Goal: Register for event/course

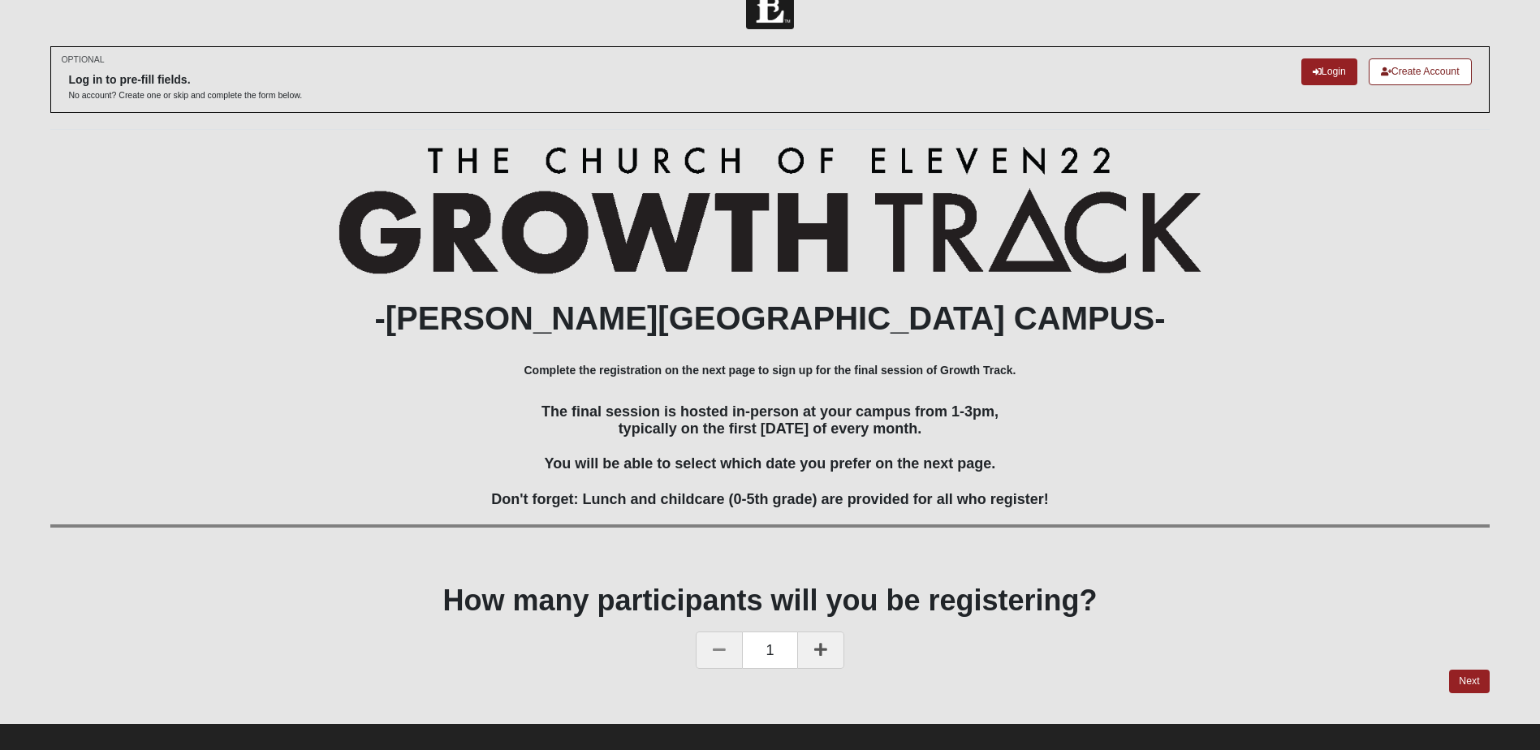
scroll to position [56, 0]
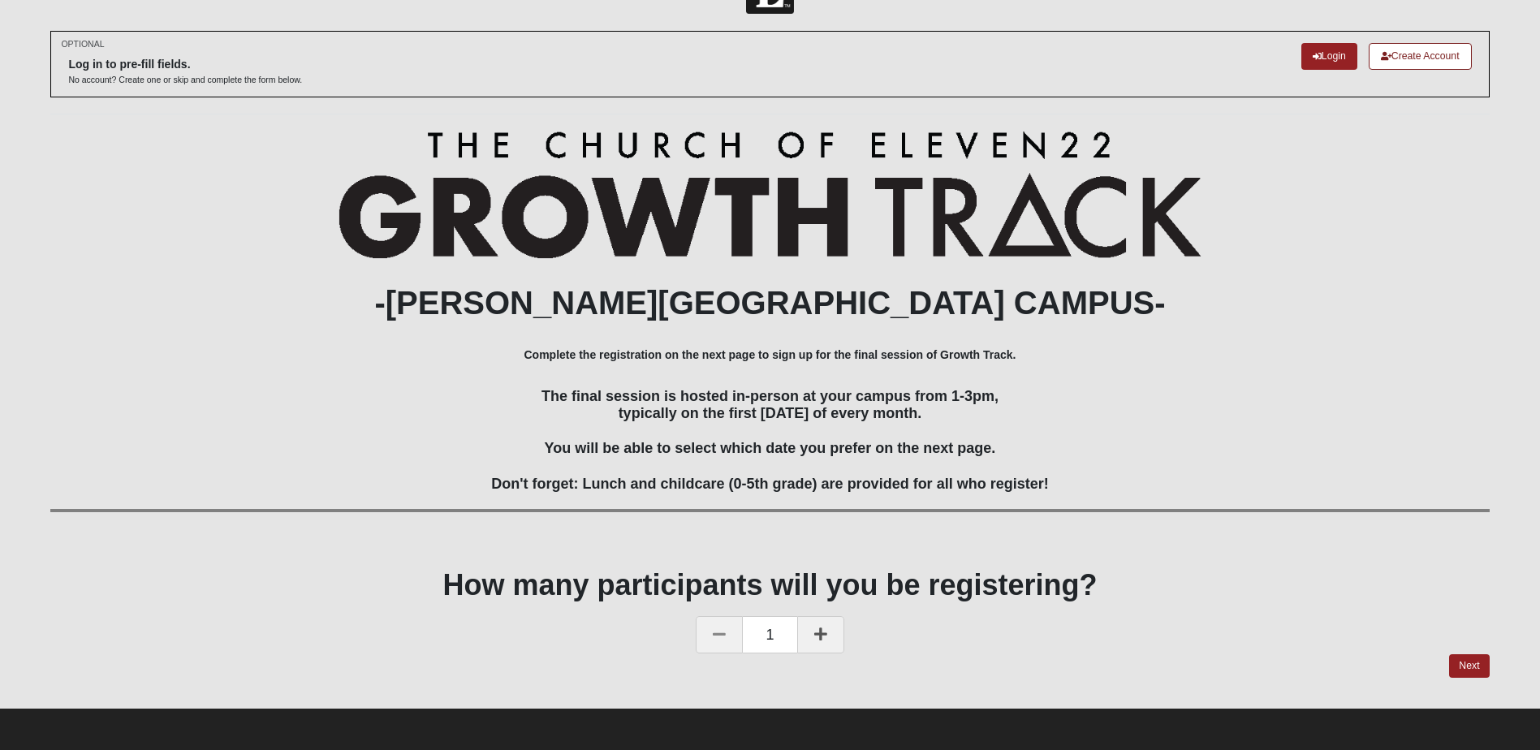
click at [1454, 651] on div "1" at bounding box center [769, 635] width 1439 height 37
click at [1471, 662] on link "Next" at bounding box center [1469, 666] width 40 height 24
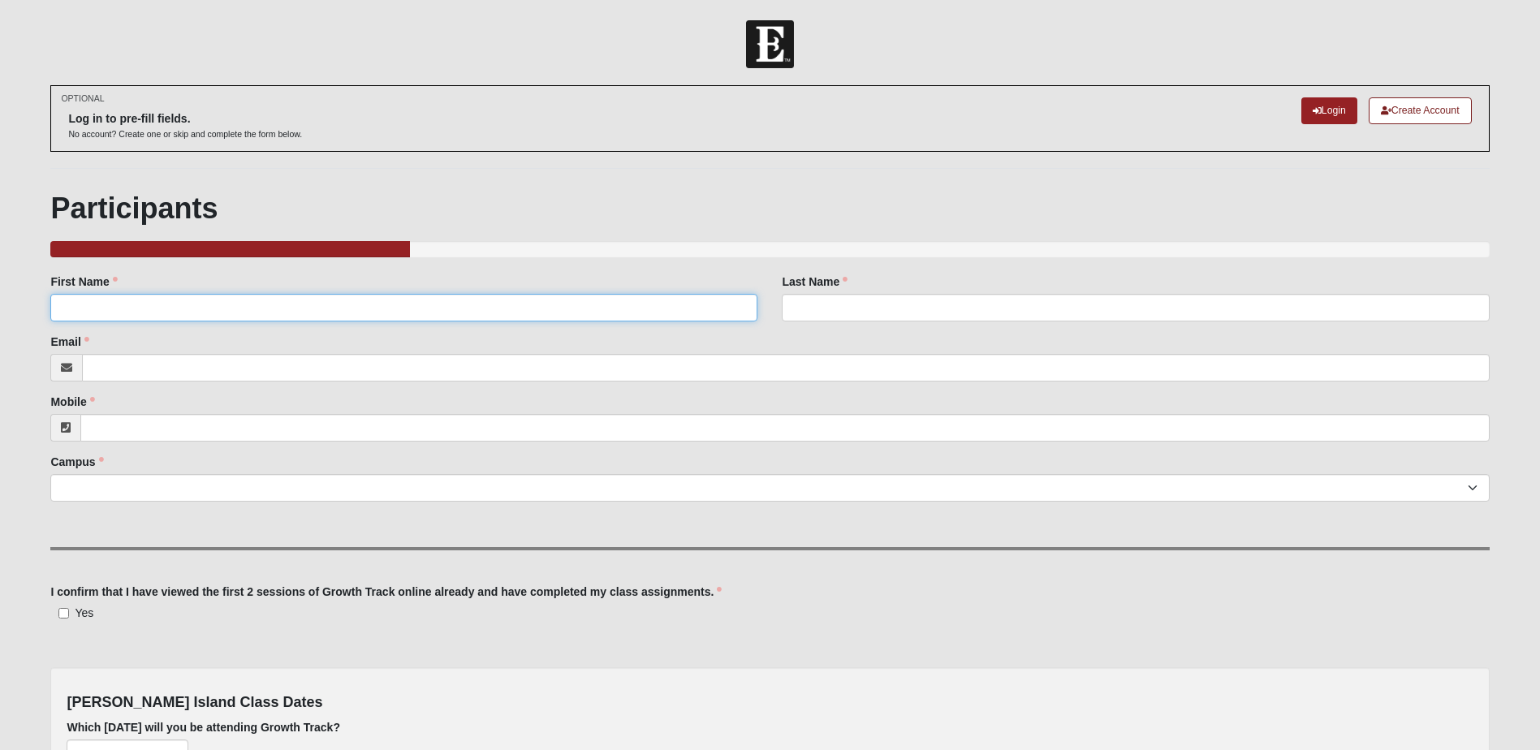
click at [345, 306] on input "First Name" at bounding box center [403, 308] width 707 height 28
type input "[PERSON_NAME]"
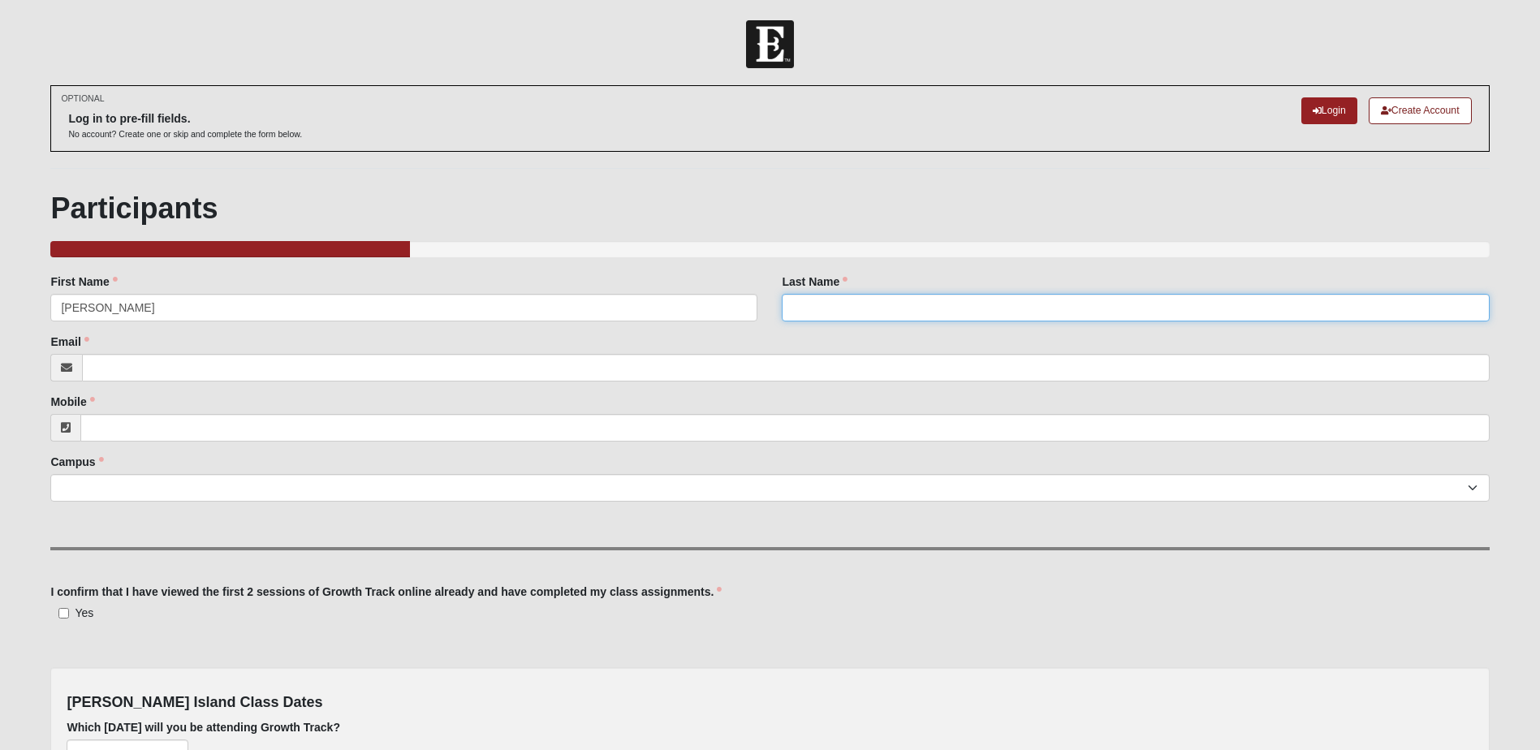
type input "[PERSON_NAME]"
type input "[EMAIL_ADDRESS][DOMAIN_NAME]"
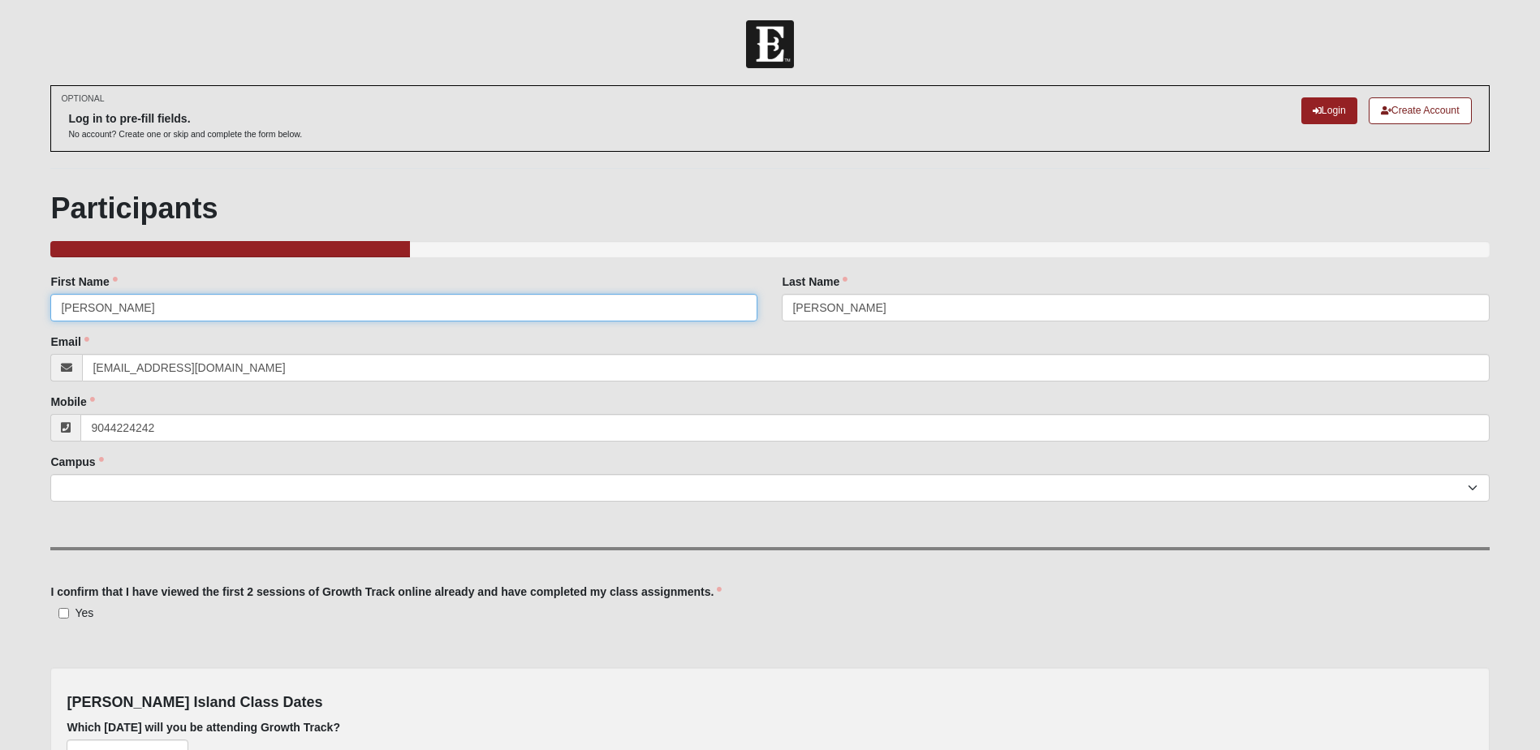
type input "[PHONE_NUMBER]"
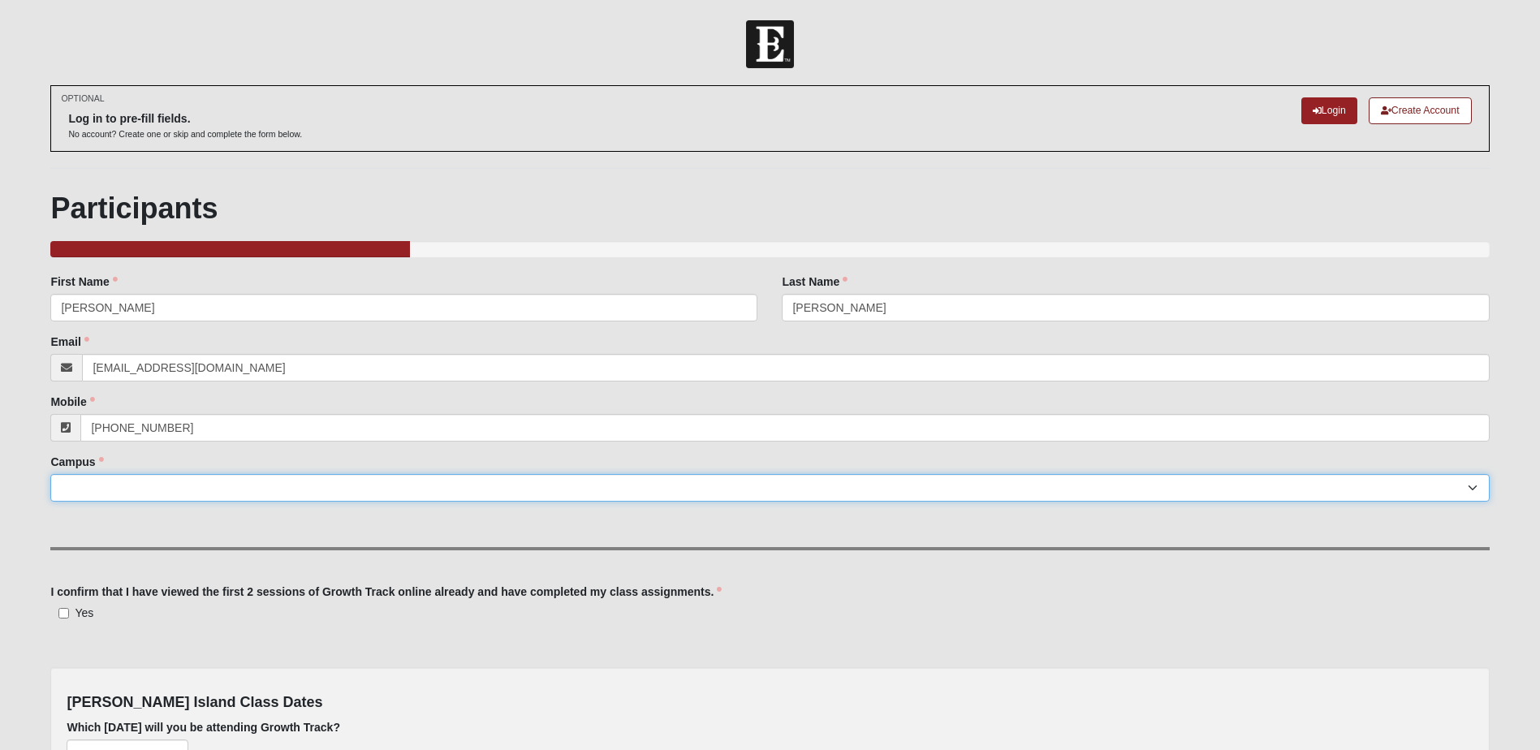
click at [309, 490] on select "Arlington Baymeadows Eleven22 Online [PERSON_NAME][GEOGRAPHIC_DATA] Jesup [GEOG…" at bounding box center [769, 488] width 1439 height 28
select select "4"
click at [50, 474] on select "Arlington Baymeadows Eleven22 Online [PERSON_NAME][GEOGRAPHIC_DATA] Jesup [GEOG…" at bounding box center [769, 488] width 1439 height 28
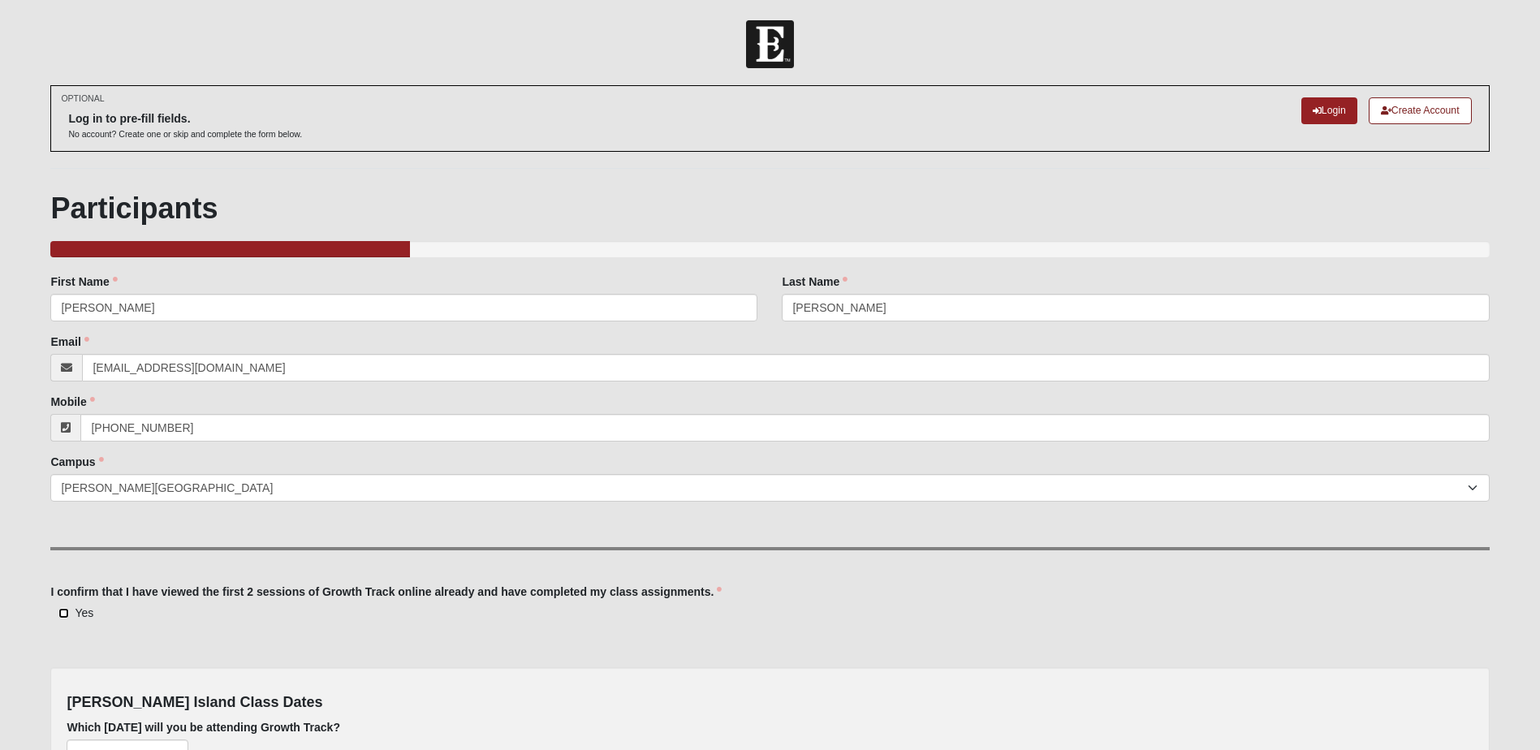
click at [69, 611] on input "Yes" at bounding box center [63, 613] width 11 height 11
checkbox input "true"
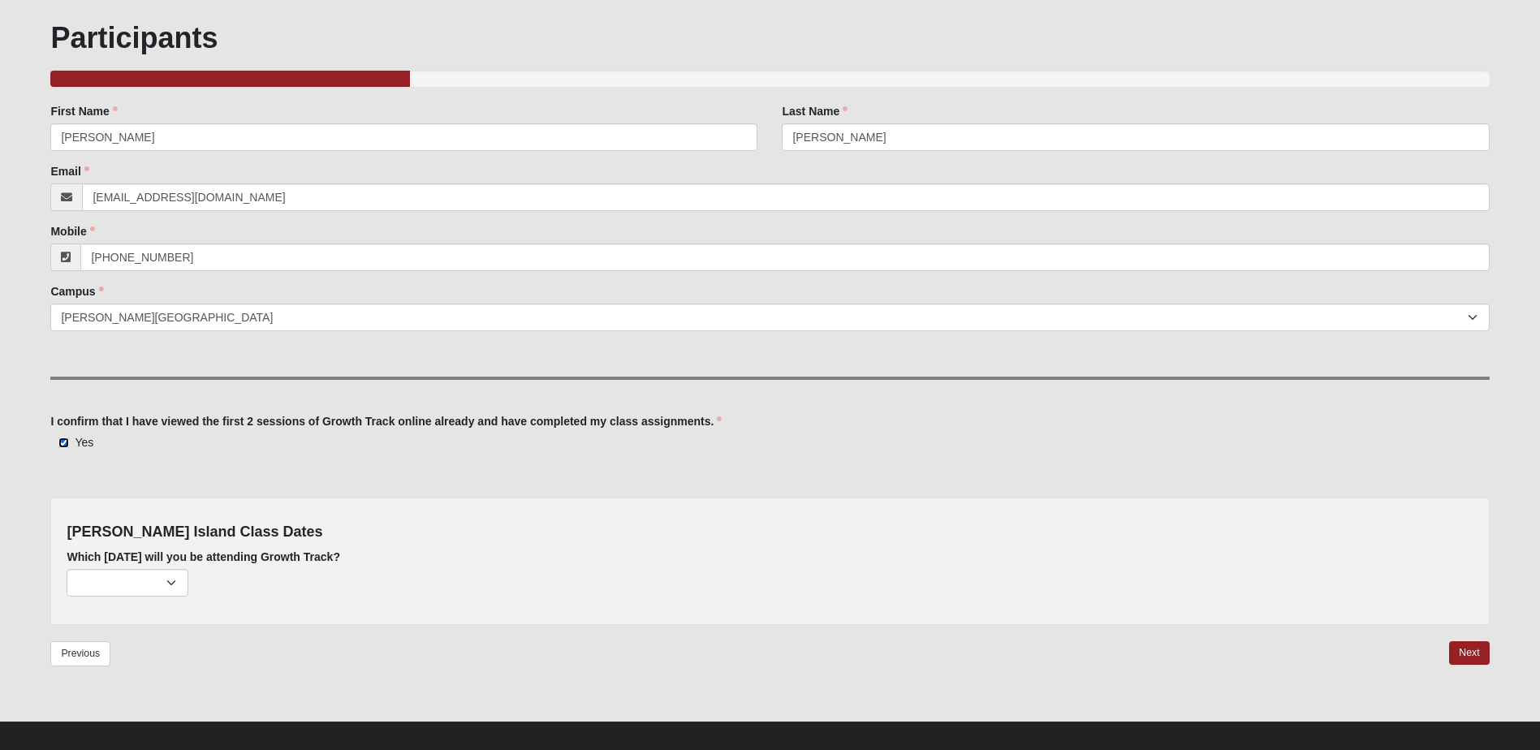
scroll to position [184, 0]
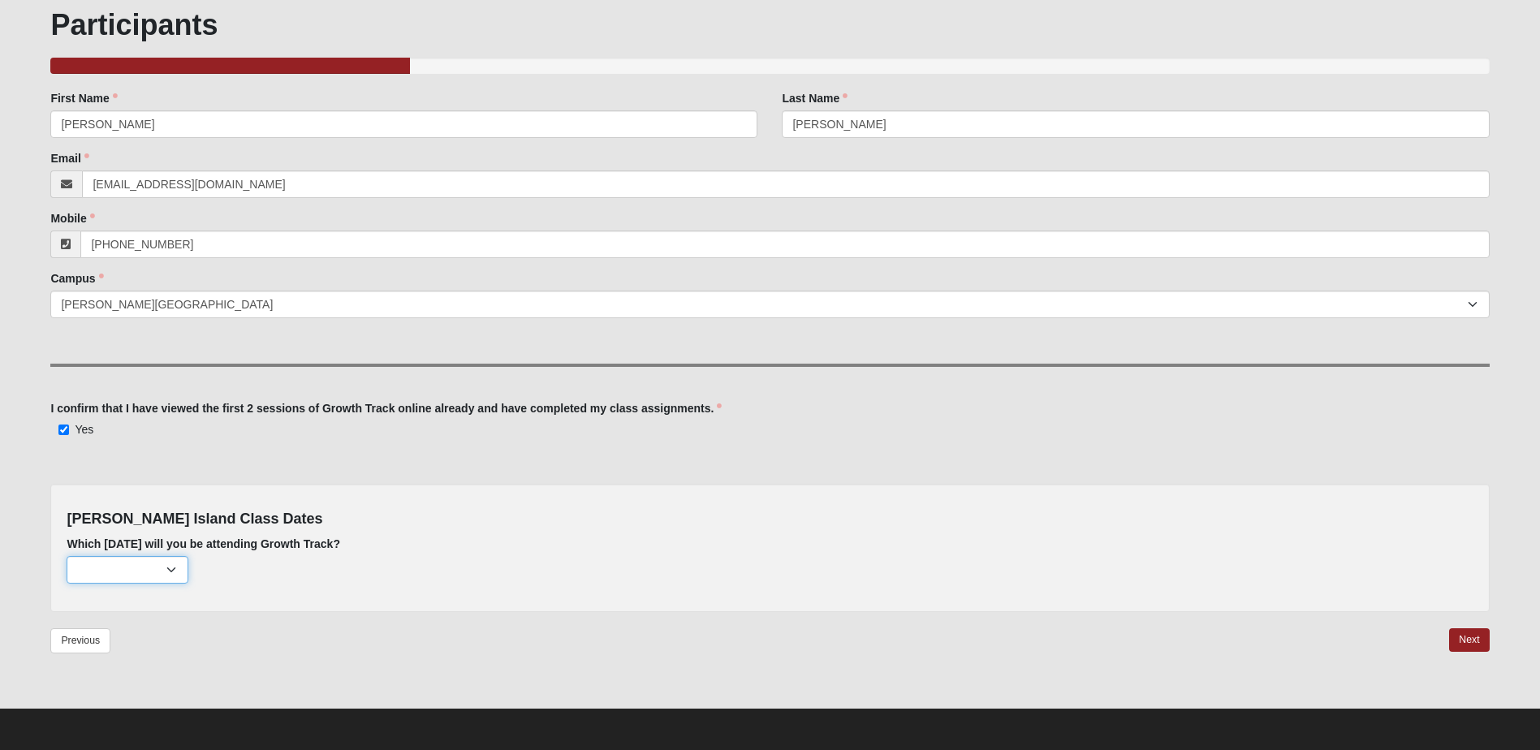
click at [172, 572] on select "[DATE] (none remaining) [DATE] (none remaining) [DATE] (none remaining) [DATE] …" at bounding box center [128, 570] width 122 height 28
click at [67, 556] on select "[DATE] (none remaining) [DATE] (none remaining) [DATE] (none remaining) [DATE] …" at bounding box center [128, 570] width 122 height 28
click at [171, 564] on select "[DATE] (none remaining) [DATE] (none remaining) [DATE] (none remaining) [DATE] …" at bounding box center [128, 570] width 122 height 28
select select "648"
click at [67, 556] on select "[DATE] (none remaining) [DATE] (none remaining) [DATE] (none remaining) [DATE] …" at bounding box center [128, 570] width 122 height 28
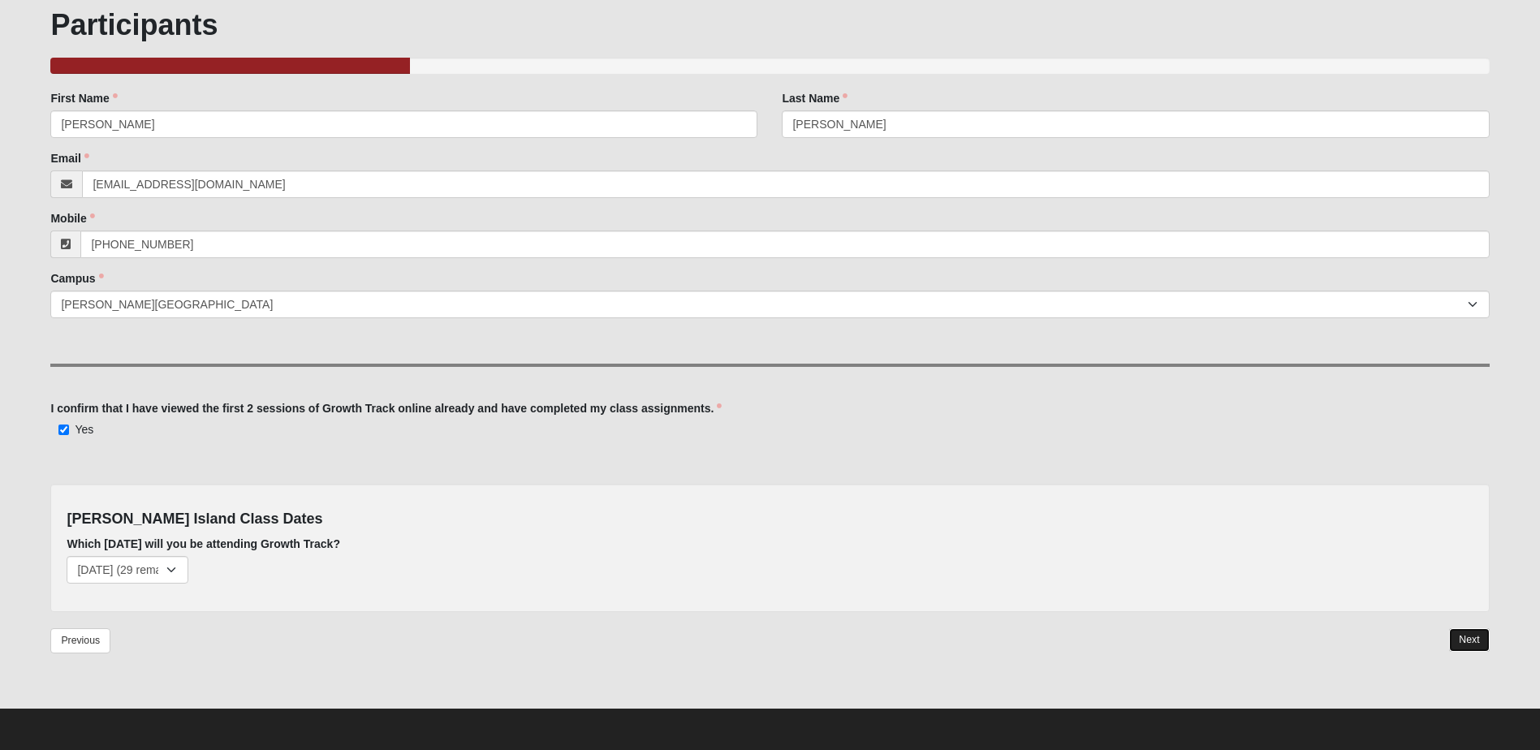
click at [1475, 637] on link "Next" at bounding box center [1469, 640] width 40 height 24
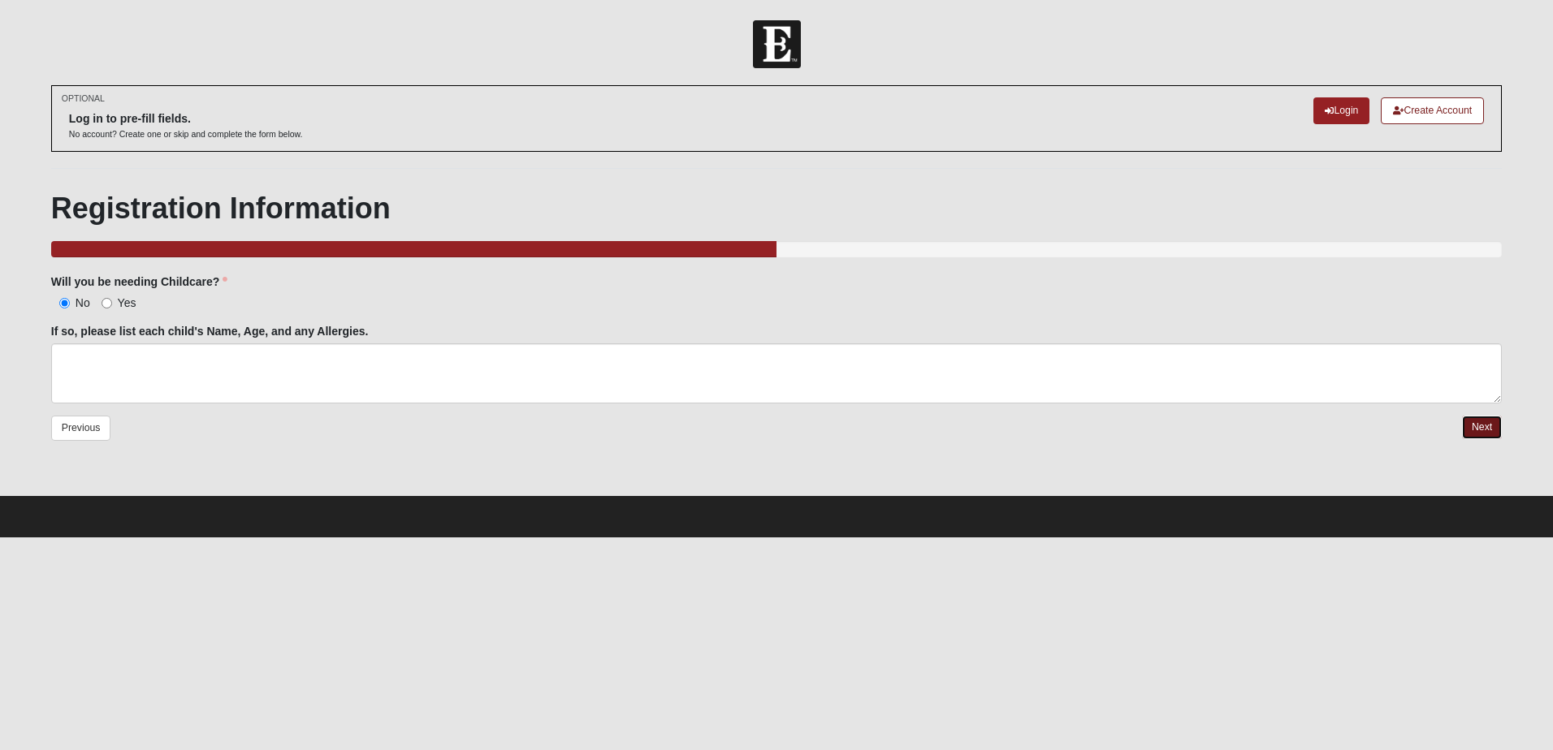
click at [1488, 428] on link "Next" at bounding box center [1482, 428] width 40 height 24
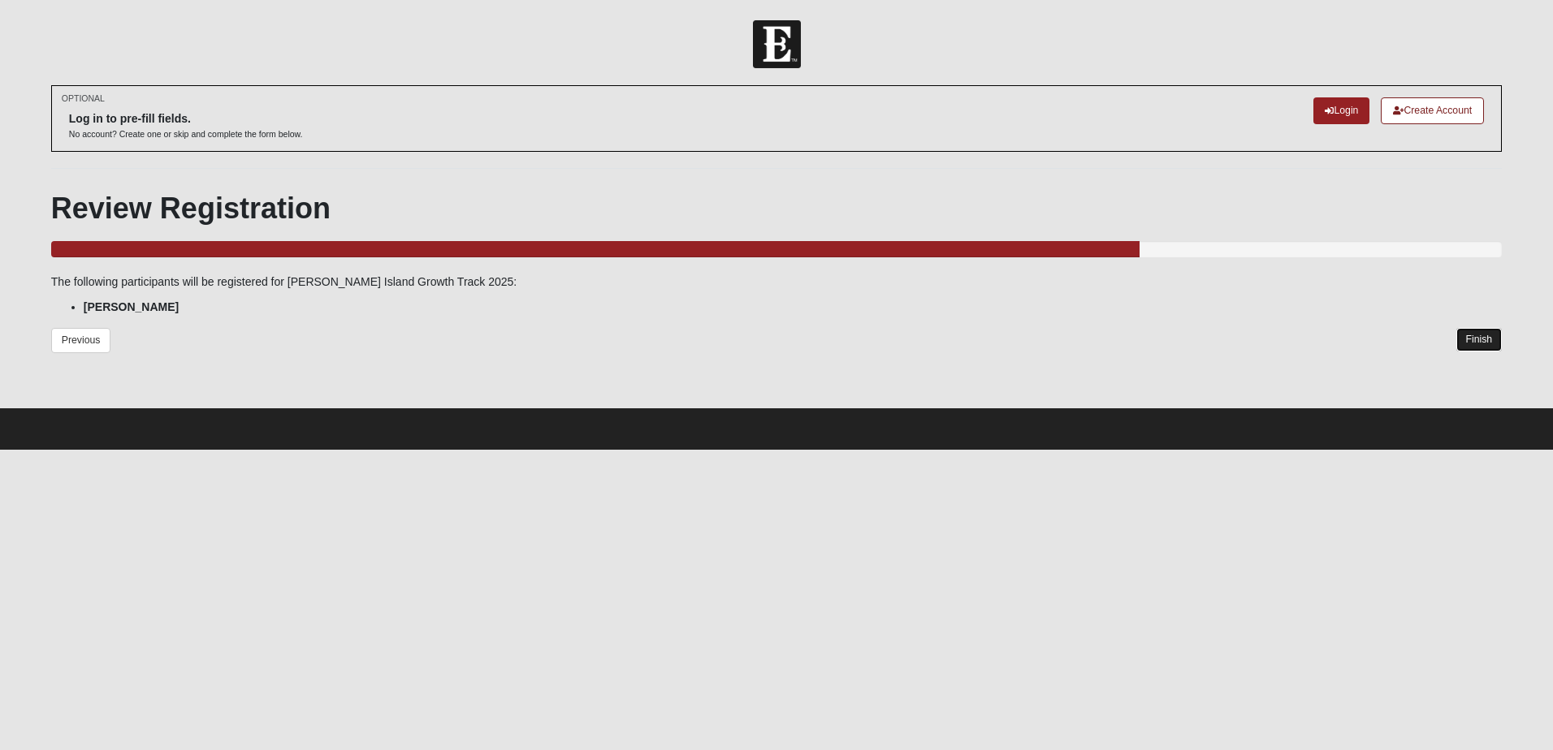
click at [1484, 339] on link "Finish" at bounding box center [1479, 340] width 46 height 24
